Goal: Book appointment/travel/reservation

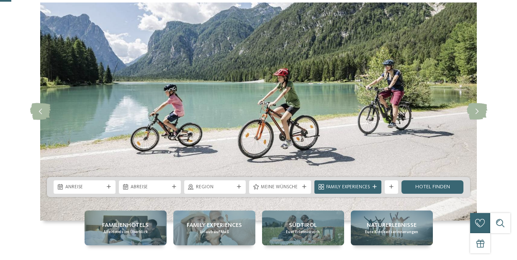
scroll to position [31, 0]
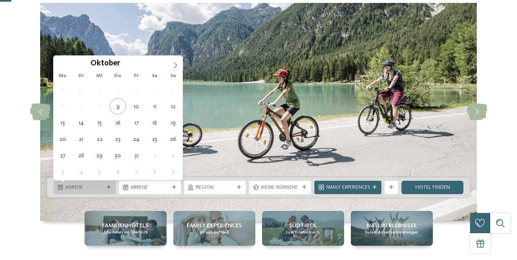
click at [66, 191] on div "Anreise" at bounding box center [85, 186] width 62 height 13
type div "[DATE]"
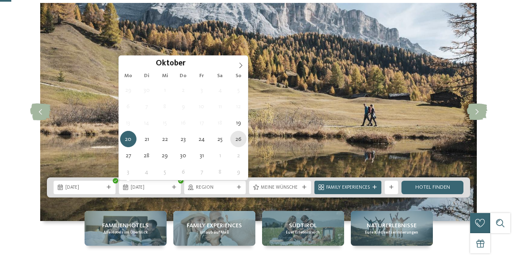
type div "[DATE]"
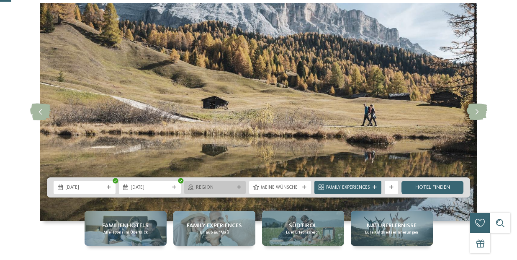
click at [224, 191] on div "Region" at bounding box center [215, 186] width 62 height 13
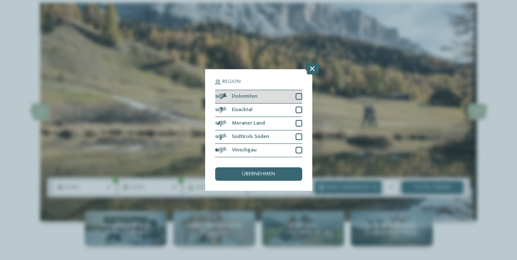
click at [299, 101] on div "Dolomiten" at bounding box center [258, 96] width 87 height 13
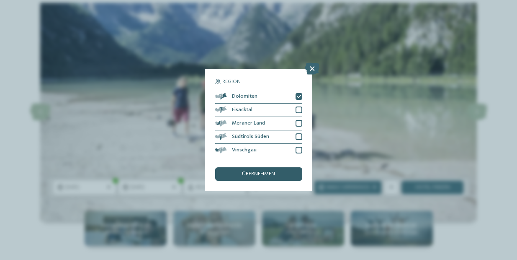
click at [265, 173] on span "übernehmen" at bounding box center [258, 173] width 33 height 5
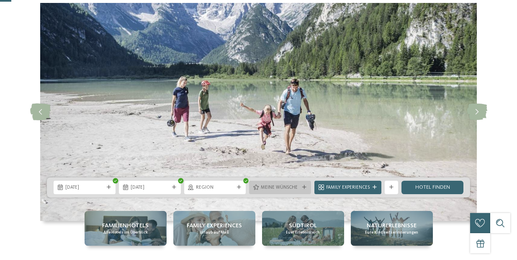
click at [278, 189] on span "Meine Wünsche" at bounding box center [280, 187] width 39 height 7
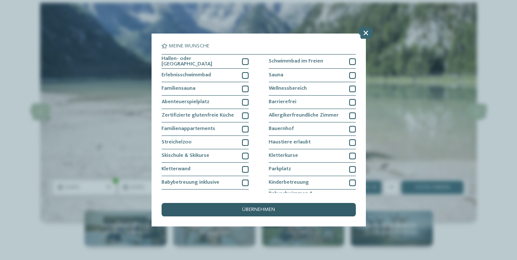
click at [274, 206] on div "übernehmen" at bounding box center [259, 209] width 194 height 13
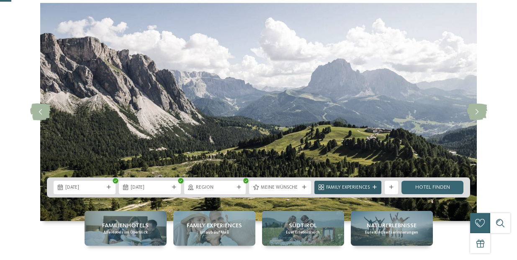
click at [360, 184] on span "Family Experiences" at bounding box center [348, 187] width 44 height 7
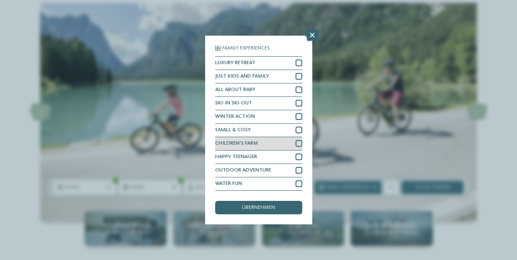
click at [284, 144] on div "CHILDREN’S FARM" at bounding box center [258, 143] width 87 height 13
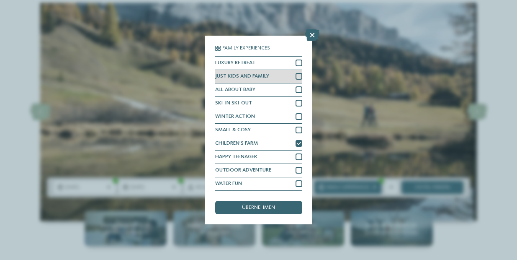
click at [299, 72] on div "JUST KIDS AND FAMILY" at bounding box center [258, 76] width 87 height 13
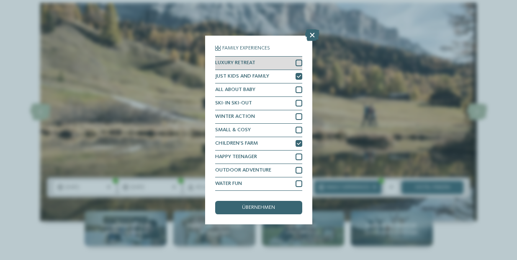
click at [299, 58] on div "LUXURY RETREAT" at bounding box center [258, 63] width 87 height 13
click at [257, 209] on span "übernehmen" at bounding box center [258, 207] width 33 height 5
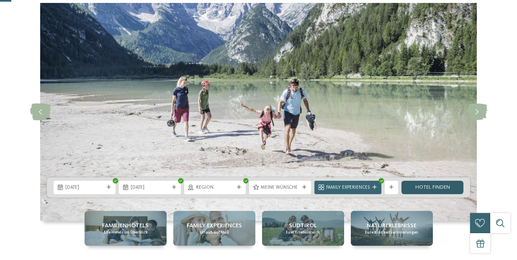
click at [432, 184] on link "Hotel finden" at bounding box center [433, 186] width 62 height 13
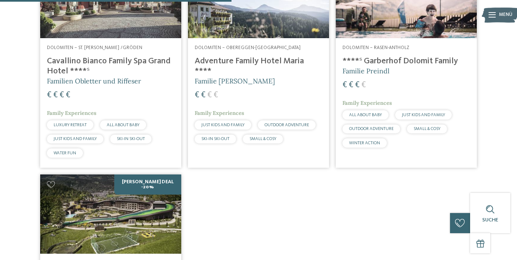
scroll to position [218, 0]
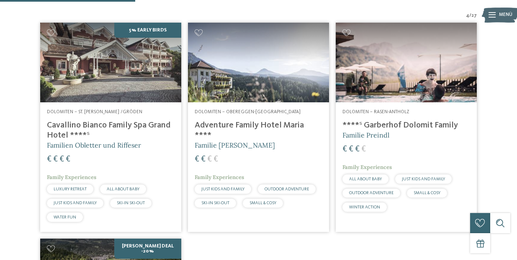
click at [133, 102] on img at bounding box center [110, 62] width 141 height 79
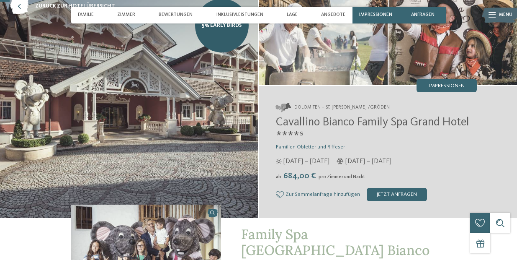
scroll to position [46, 0]
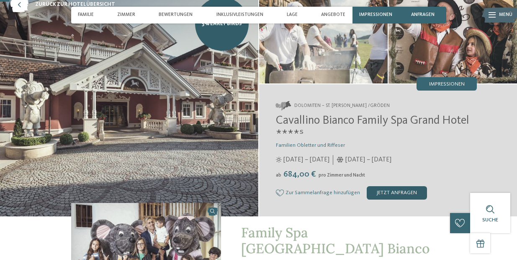
click at [385, 192] on div "jetzt anfragen" at bounding box center [397, 192] width 60 height 13
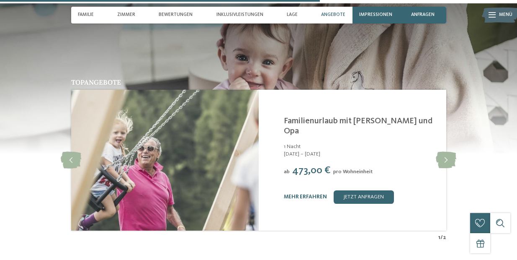
scroll to position [1531, 0]
